Goal: Check status

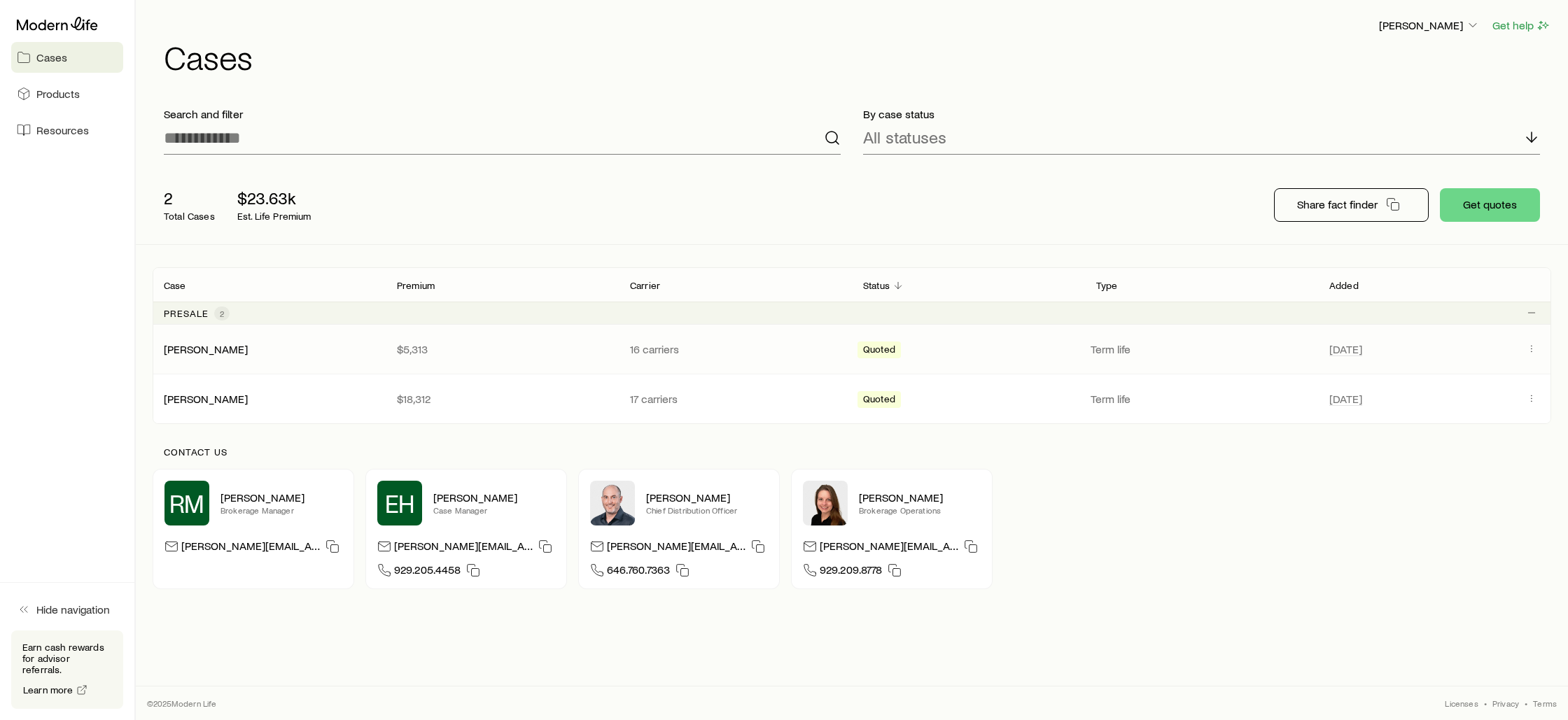
click at [544, 343] on p "$5,313" at bounding box center [502, 350] width 210 height 14
click at [205, 353] on link "[PERSON_NAME]" at bounding box center [206, 348] width 84 height 14
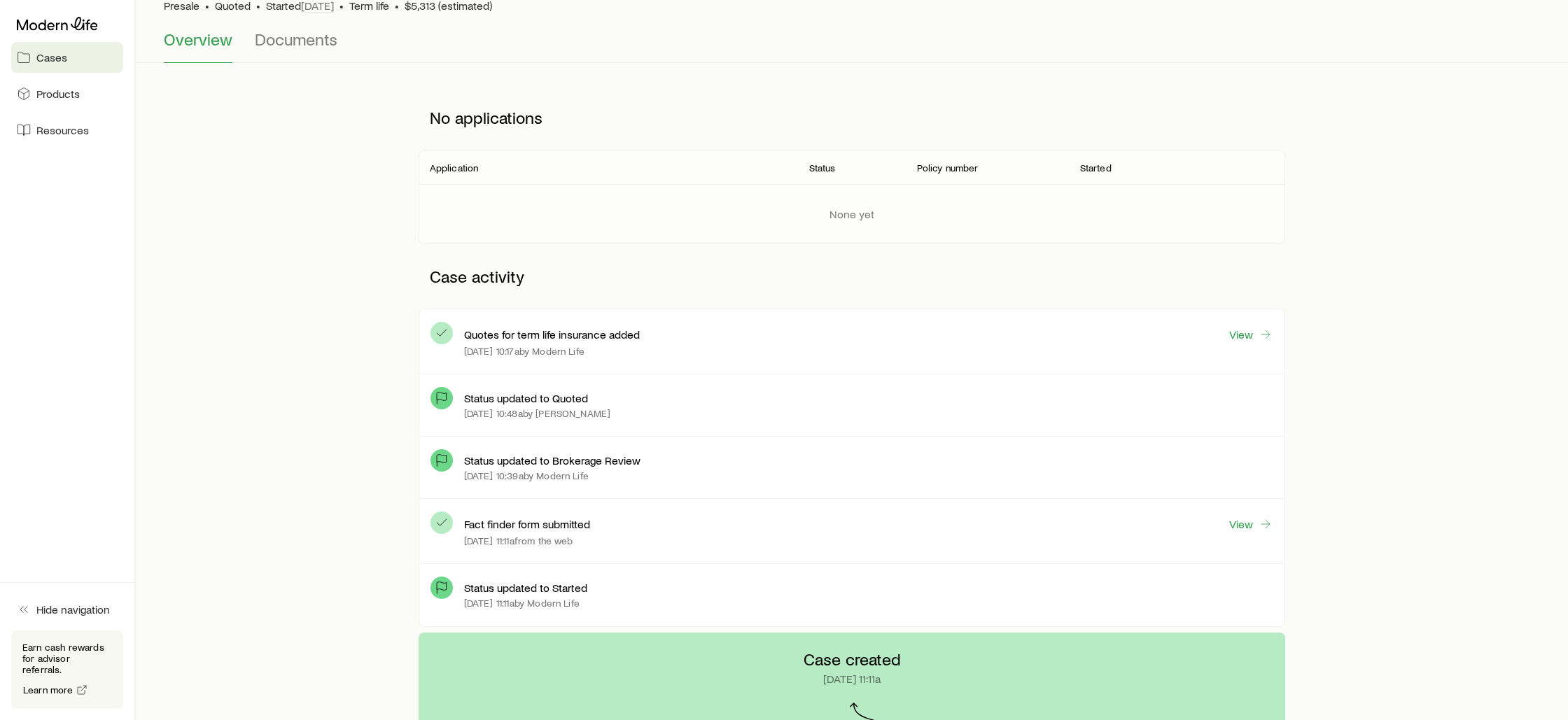
scroll to position [114, 0]
click at [1236, 337] on link "View" at bounding box center [1250, 334] width 45 height 16
